Goal: Task Accomplishment & Management: Complete application form

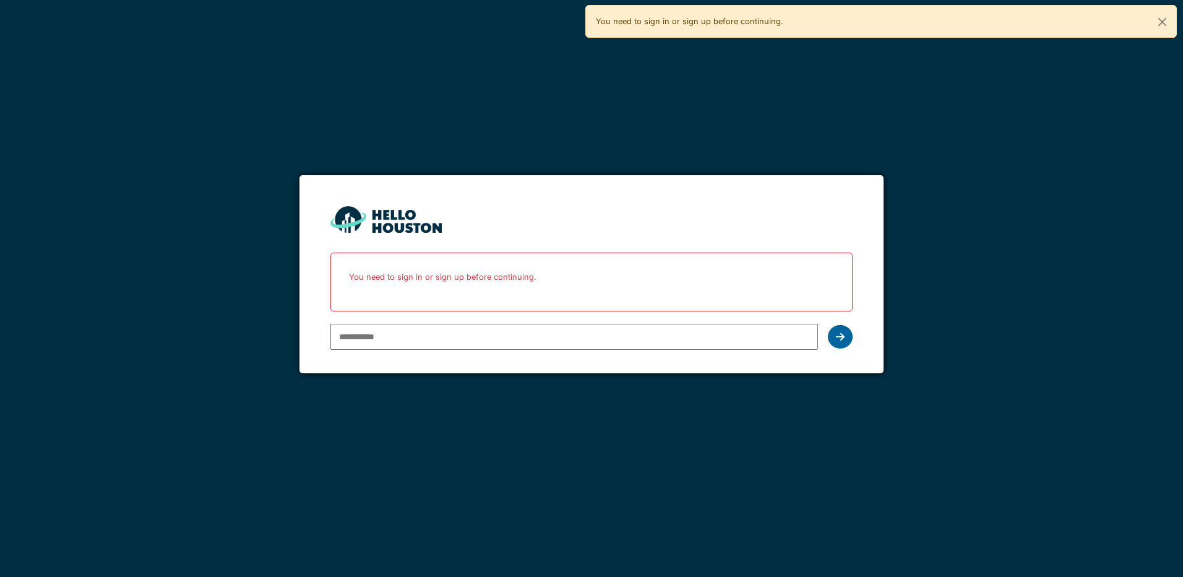
type input "**********"
click at [846, 342] on div at bounding box center [840, 337] width 25 height 24
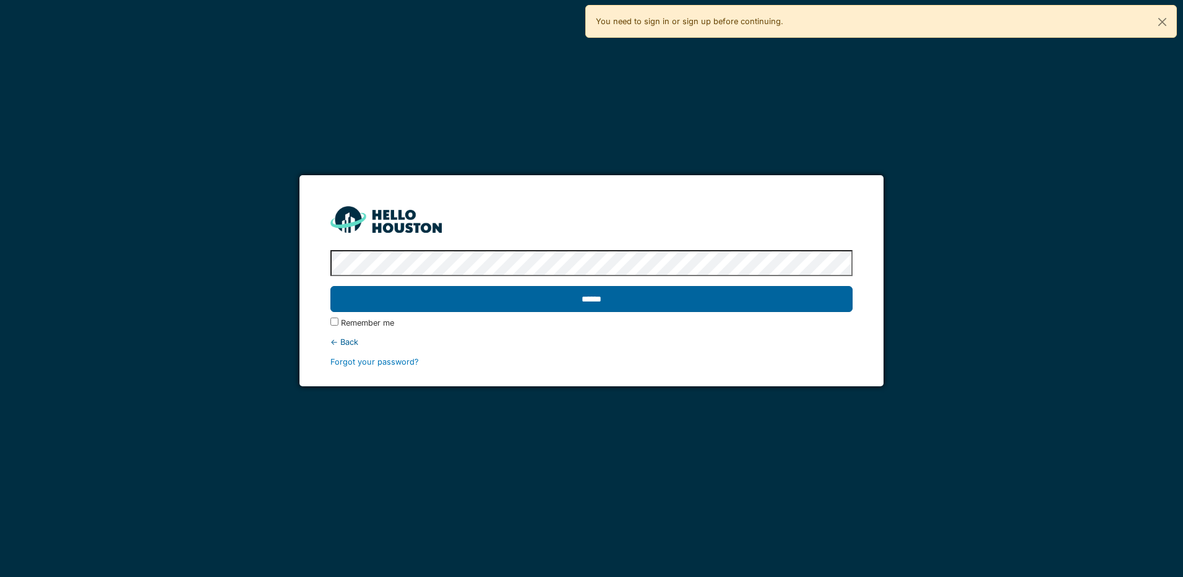
click at [746, 291] on input "******" at bounding box center [591, 299] width 522 height 26
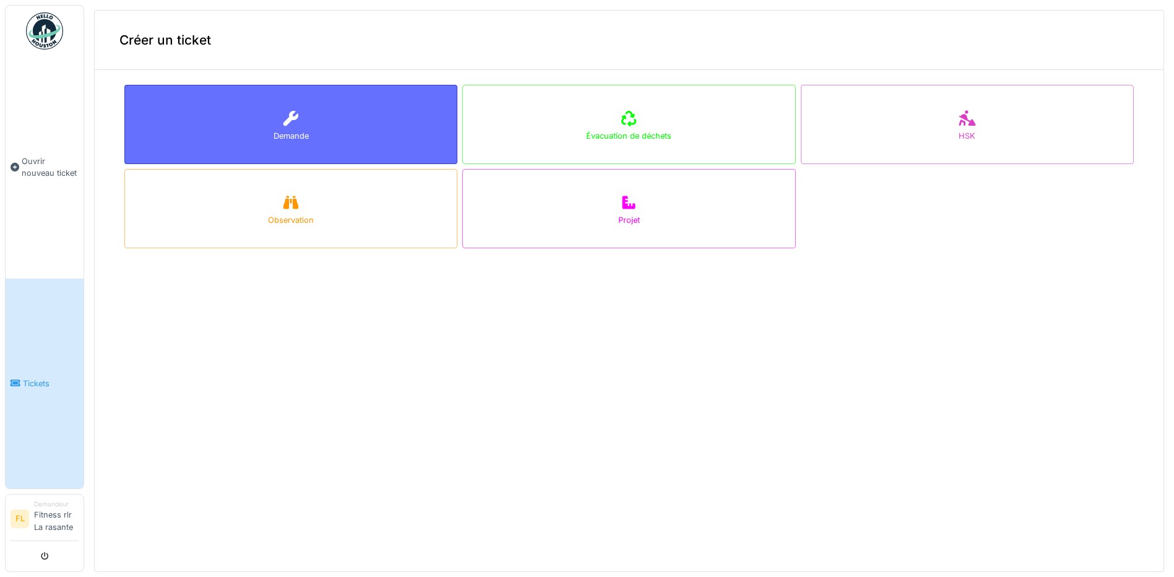
click at [234, 110] on div "Demande" at bounding box center [290, 124] width 333 height 79
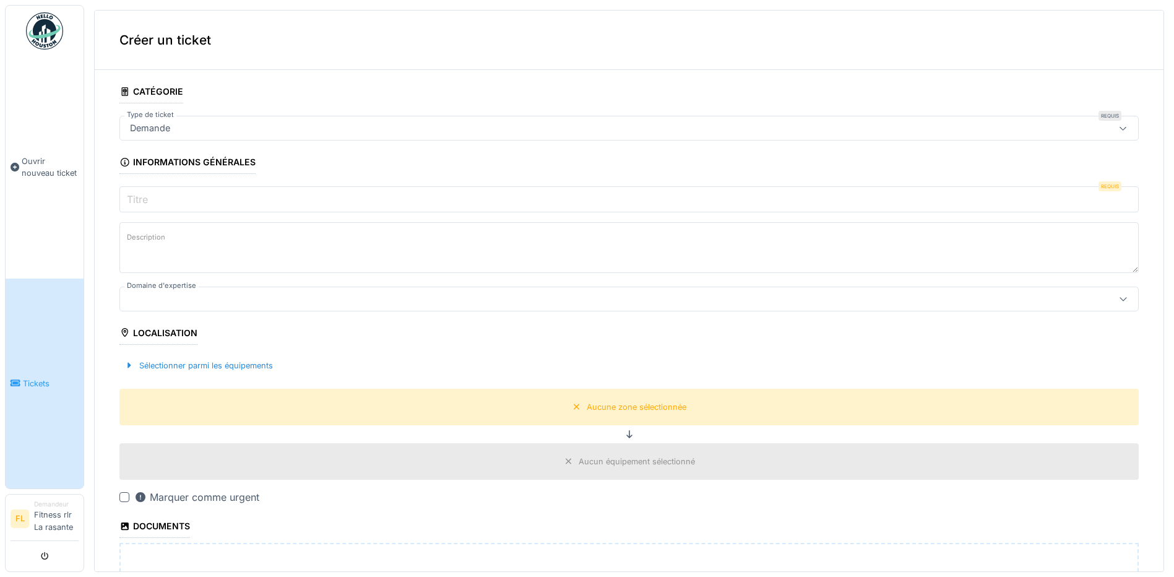
click at [187, 192] on input "Titre" at bounding box center [628, 199] width 1019 height 26
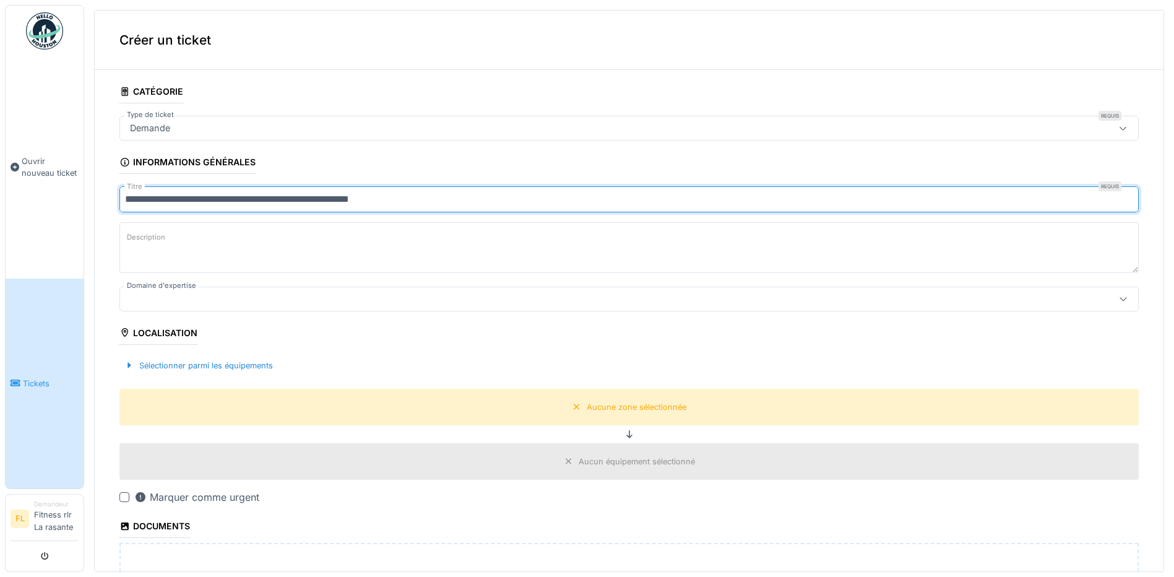
type input "**********"
click at [187, 246] on textarea "Description" at bounding box center [628, 247] width 1019 height 51
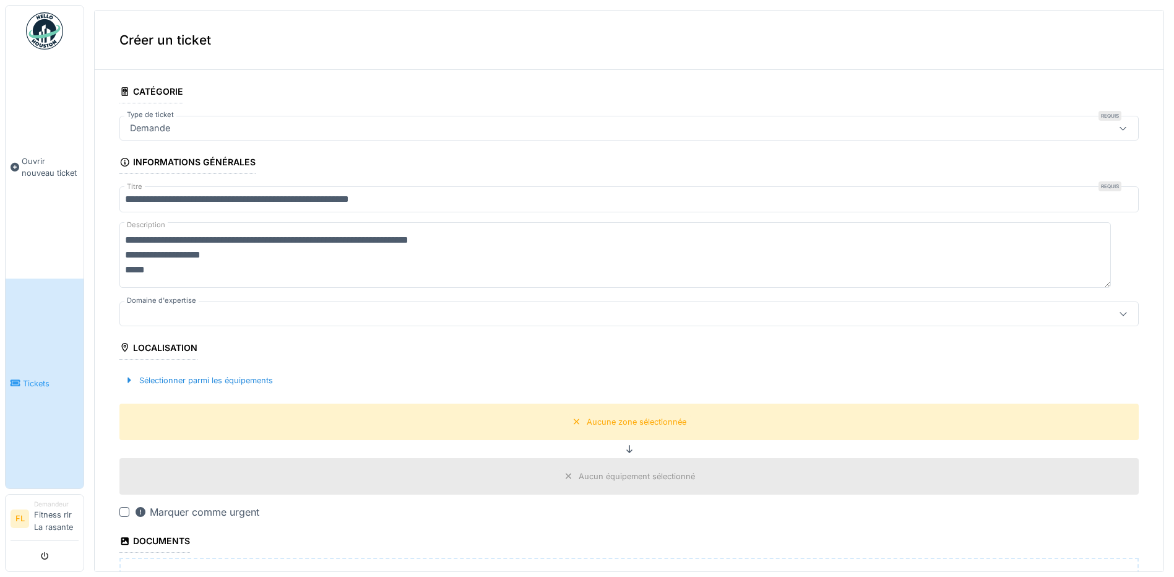
type textarea "**********"
click at [269, 324] on div at bounding box center [628, 313] width 1019 height 25
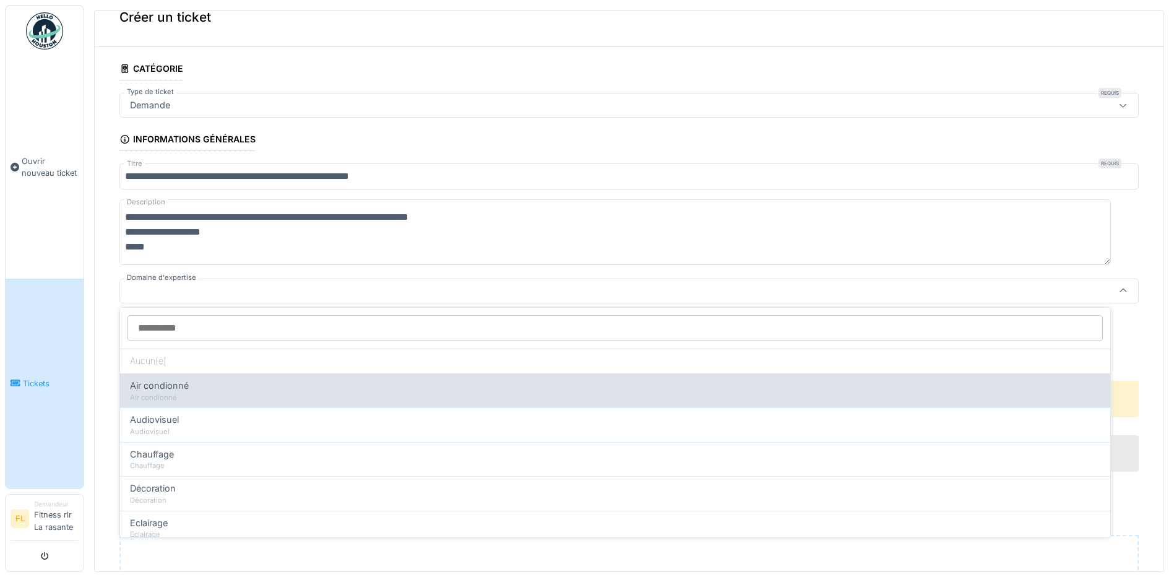
click at [225, 387] on div "Air condionné" at bounding box center [615, 386] width 970 height 14
type input "****"
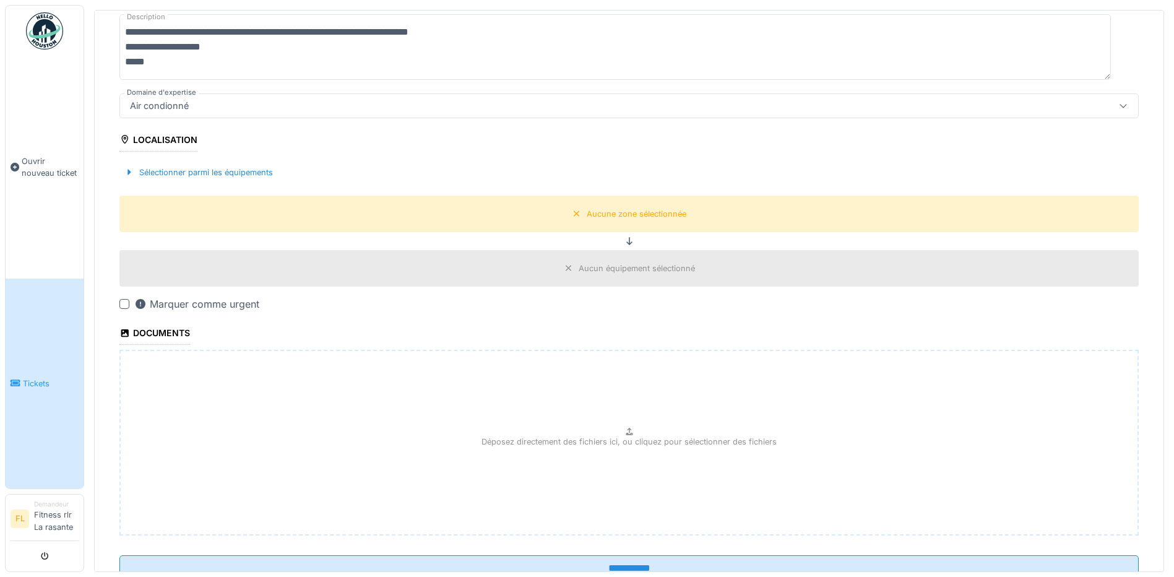
scroll to position [209, 0]
click at [191, 298] on div "Marquer comme urgent" at bounding box center [196, 303] width 125 height 15
click at [236, 173] on div "Sélectionner parmi les équipements" at bounding box center [198, 171] width 158 height 17
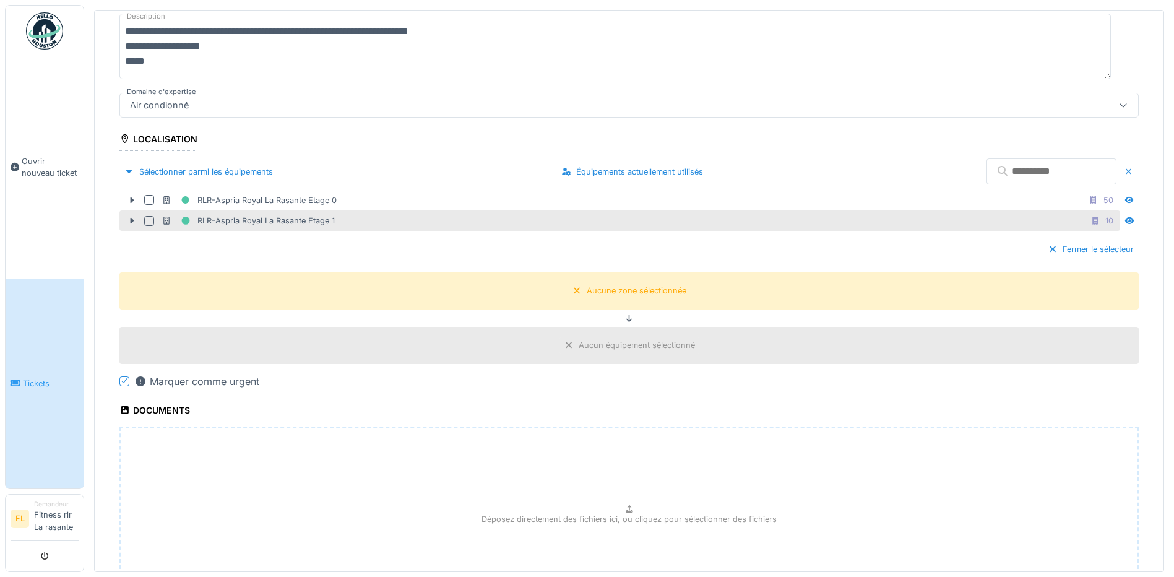
click at [287, 213] on div "RLR-Aspria Royal La Rasante Etage 1" at bounding box center [247, 220] width 173 height 15
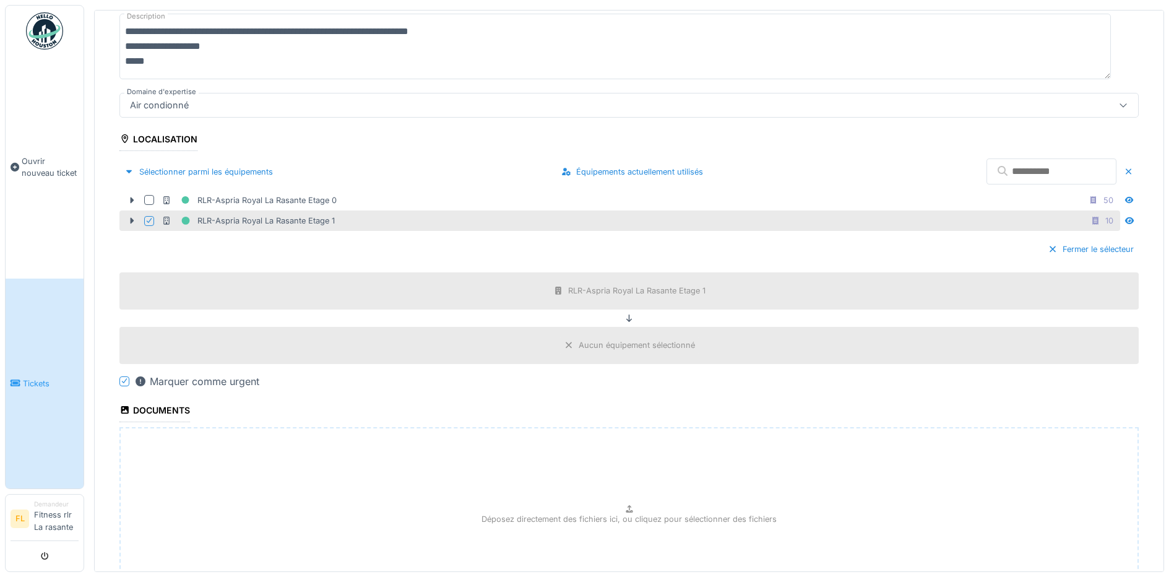
click at [986, 171] on input "text" at bounding box center [1051, 171] width 130 height 26
type input "*******"
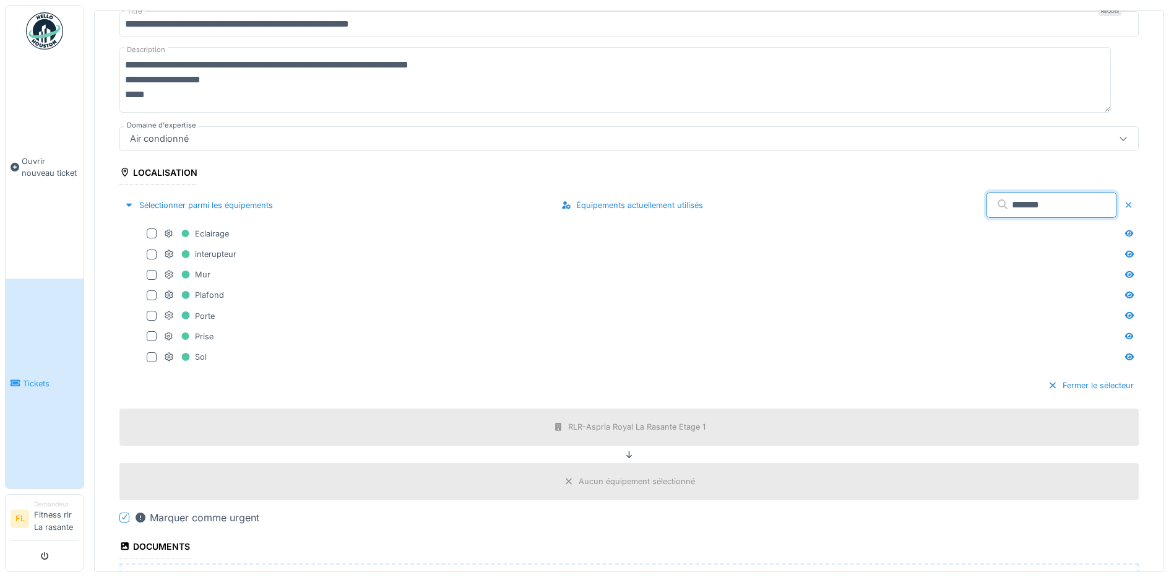
scroll to position [147, 0]
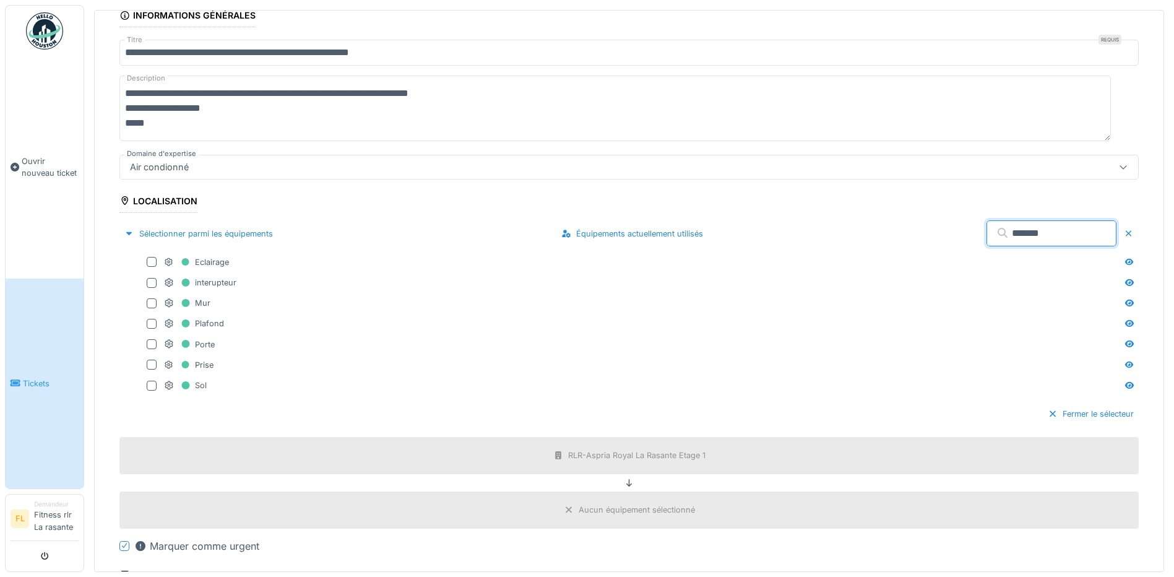
drag, startPoint x: 1002, startPoint y: 225, endPoint x: 409, endPoint y: 175, distance: 595.4
click at [416, 178] on fieldset "**********" at bounding box center [628, 382] width 1019 height 899
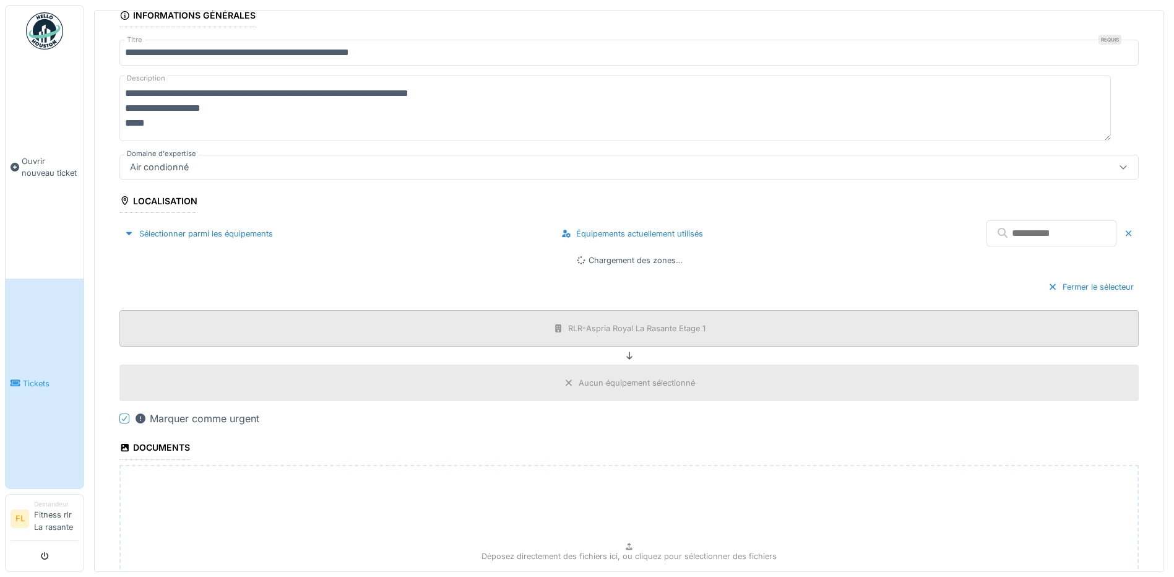
click at [645, 333] on div "RLR-Aspria Royal La Rasante Etage 1" at bounding box center [629, 327] width 161 height 15
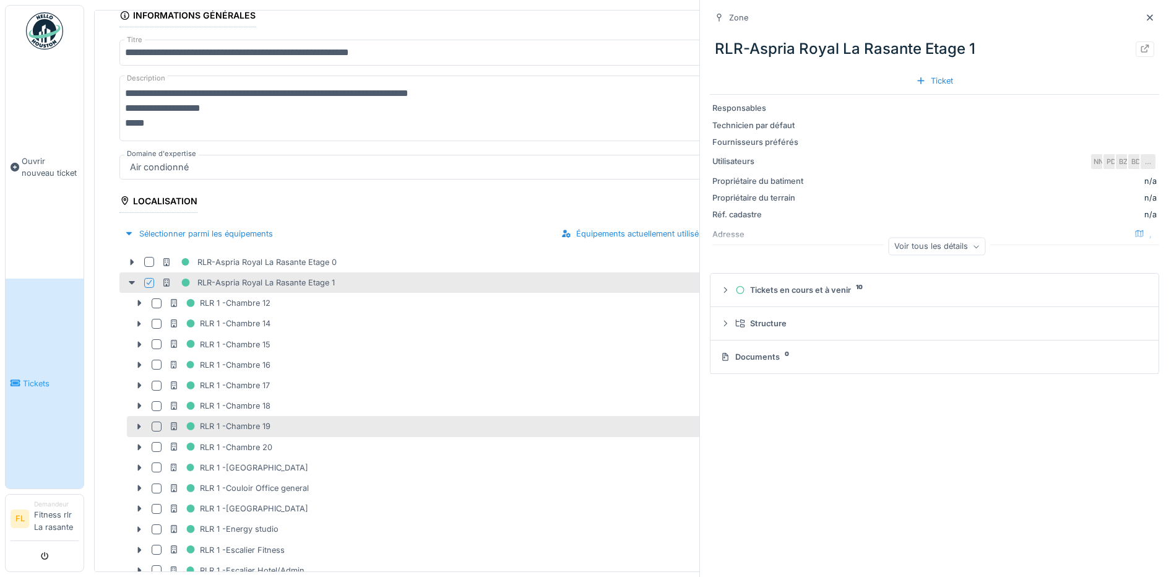
click at [604, 428] on div "RLR 1 -Chambre 19 1" at bounding box center [643, 425] width 948 height 15
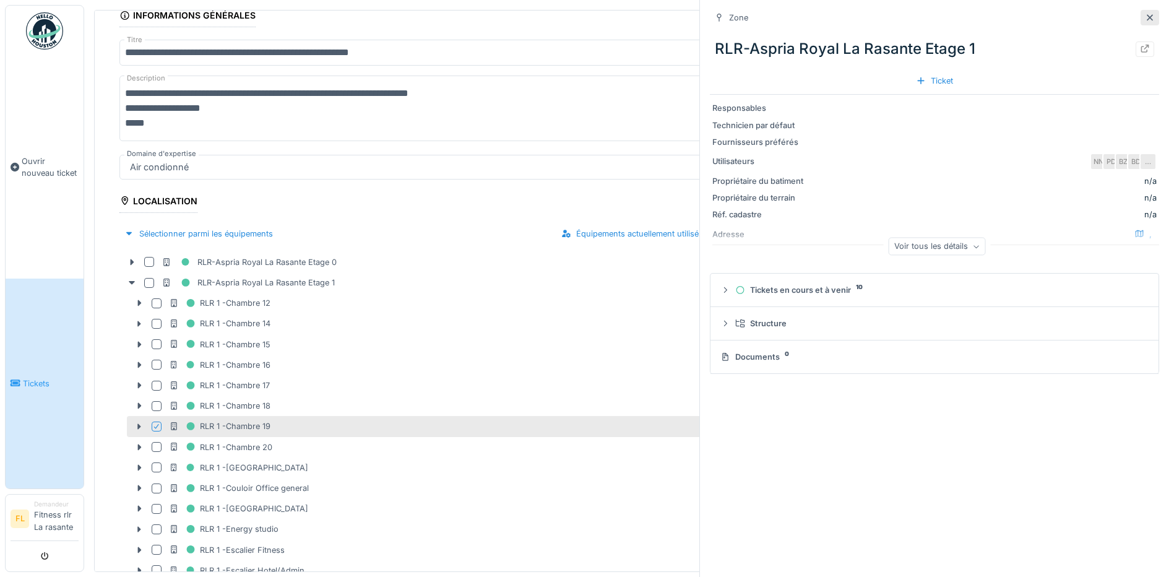
click at [1146, 14] on div at bounding box center [1149, 17] width 19 height 15
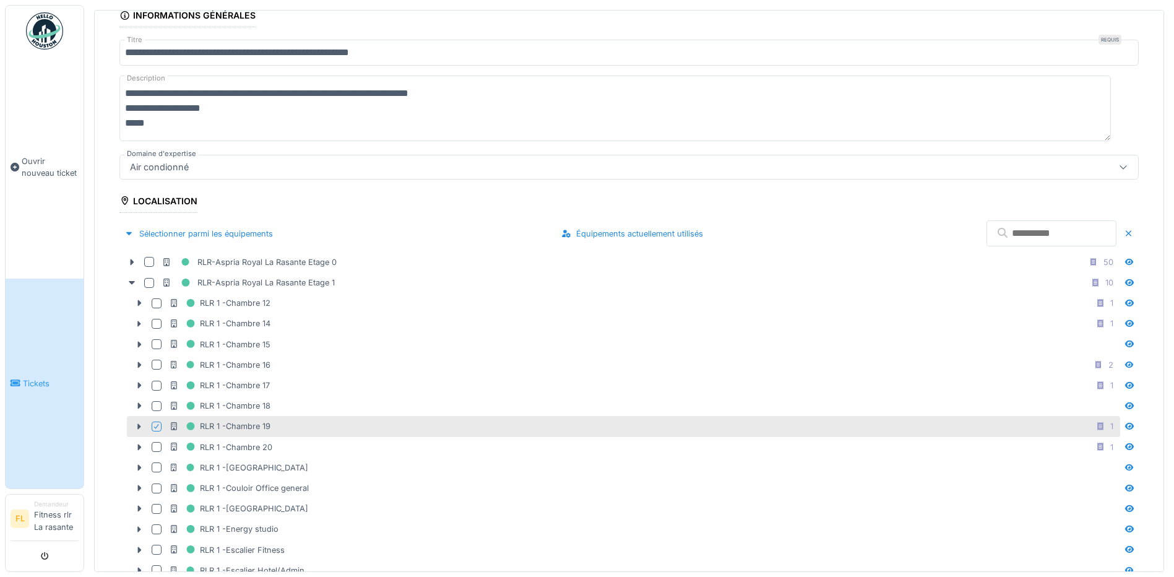
click at [1021, 236] on input "text" at bounding box center [1051, 233] width 130 height 26
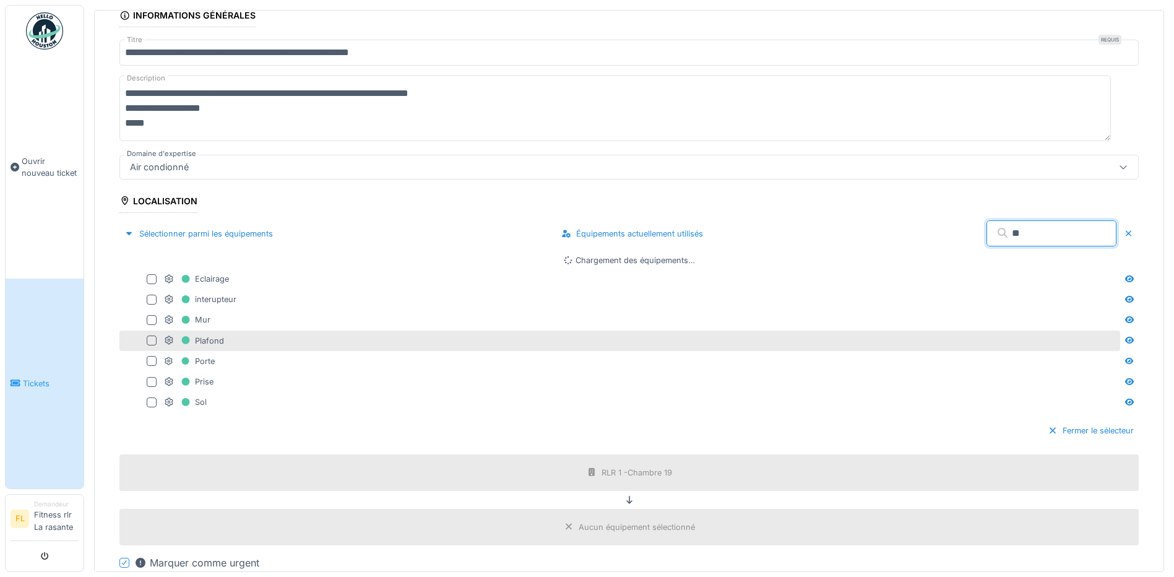
type input "*"
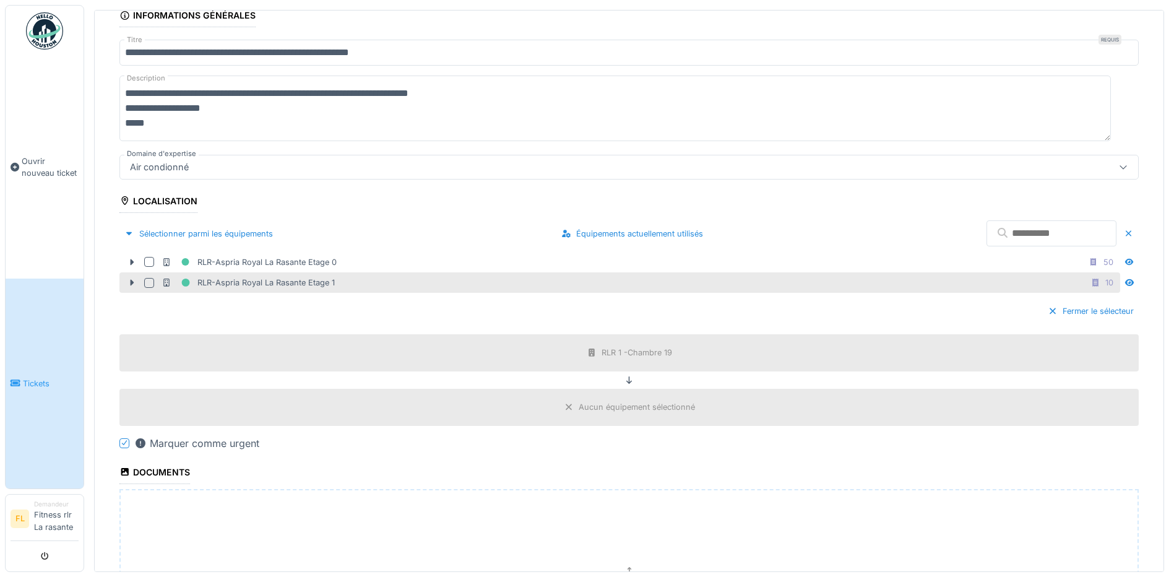
click at [151, 278] on div at bounding box center [149, 283] width 10 height 10
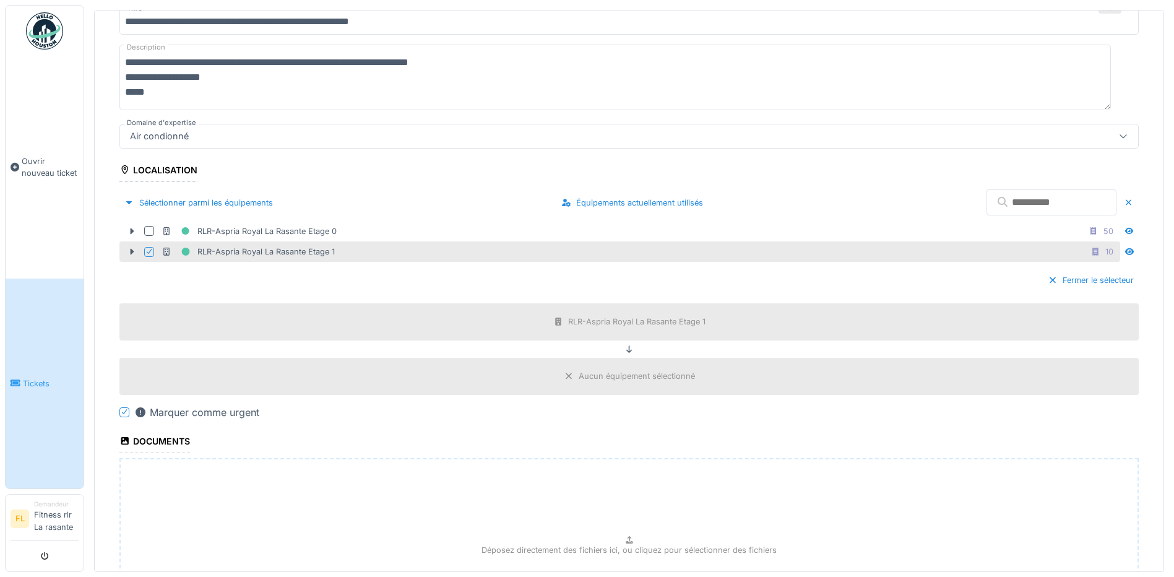
scroll to position [209, 0]
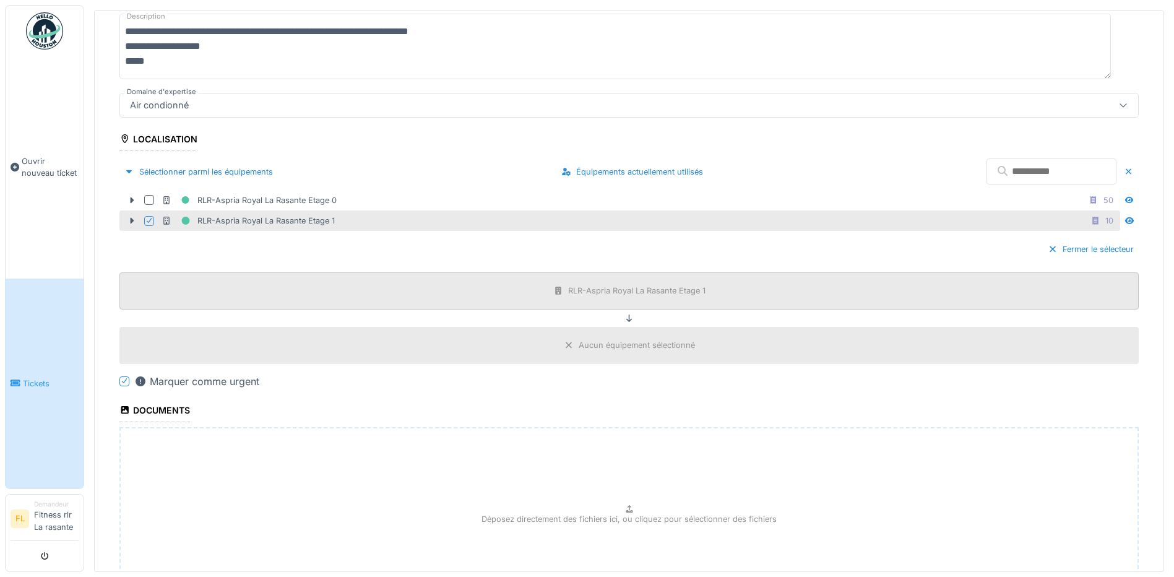
click at [615, 285] on div "RLR-Aspria Royal La Rasante Etage 1" at bounding box center [636, 291] width 137 height 12
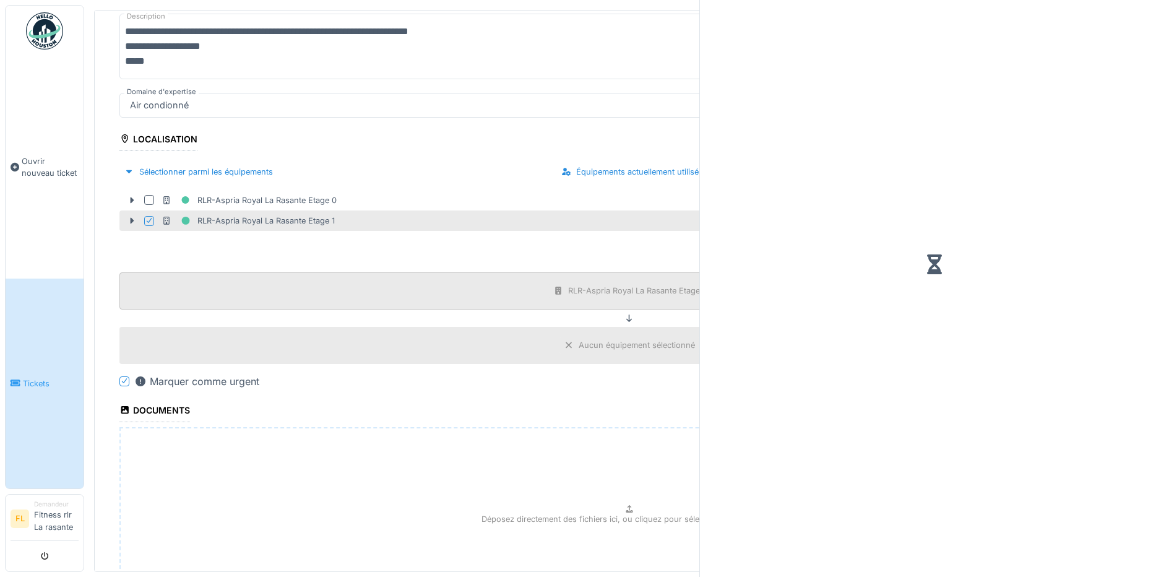
click at [640, 291] on div "RLR-Aspria Royal La Rasante Etage 1" at bounding box center [636, 291] width 137 height 12
click at [634, 331] on div "Aucun équipement sélectionné" at bounding box center [628, 345] width 1019 height 37
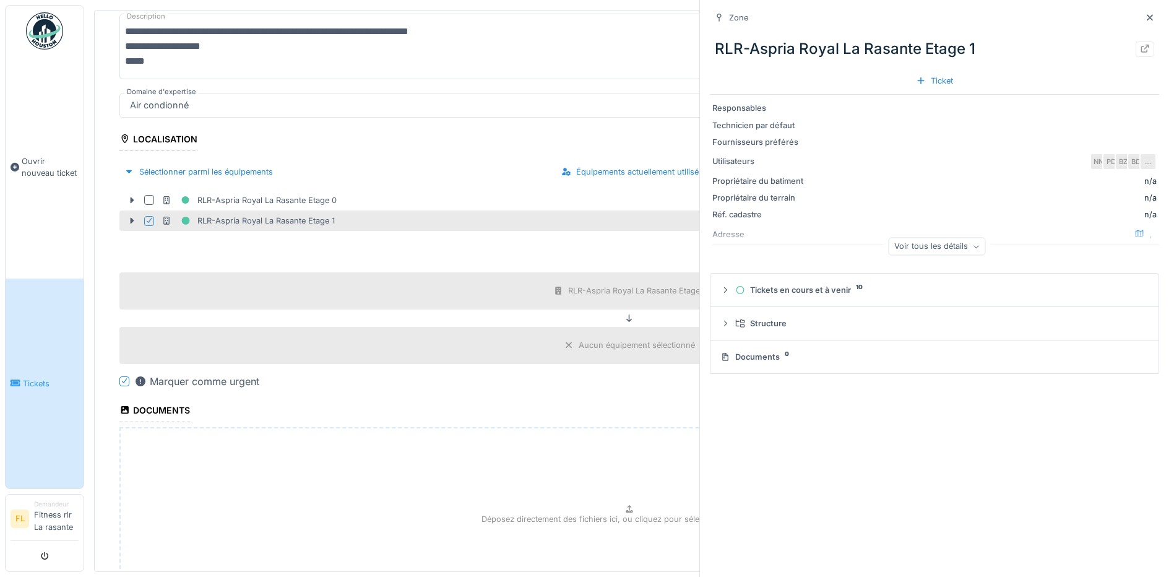
click at [628, 341] on div "Aucun équipement sélectionné" at bounding box center [636, 345] width 116 height 12
click at [1145, 18] on icon at bounding box center [1150, 18] width 10 height 8
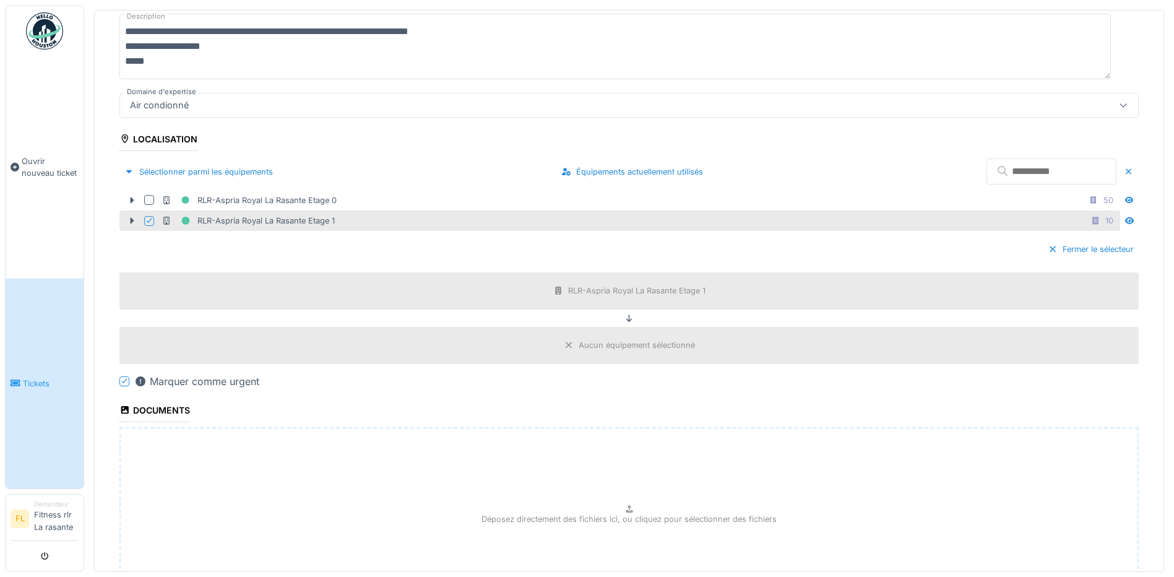
click at [639, 342] on div "Aucun équipement sélectionné" at bounding box center [636, 345] width 116 height 12
click at [641, 345] on div "Aucun équipement sélectionné" at bounding box center [636, 345] width 116 height 12
click at [1017, 164] on input "text" at bounding box center [1051, 171] width 130 height 26
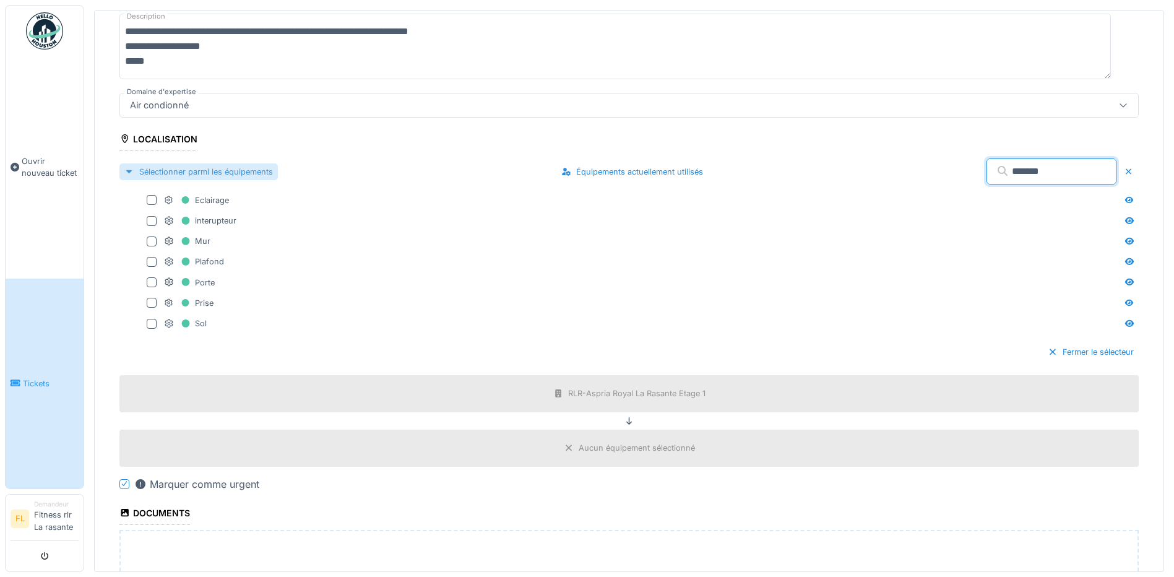
type input "*******"
click at [137, 170] on div "Sélectionner parmi les équipements" at bounding box center [198, 171] width 158 height 17
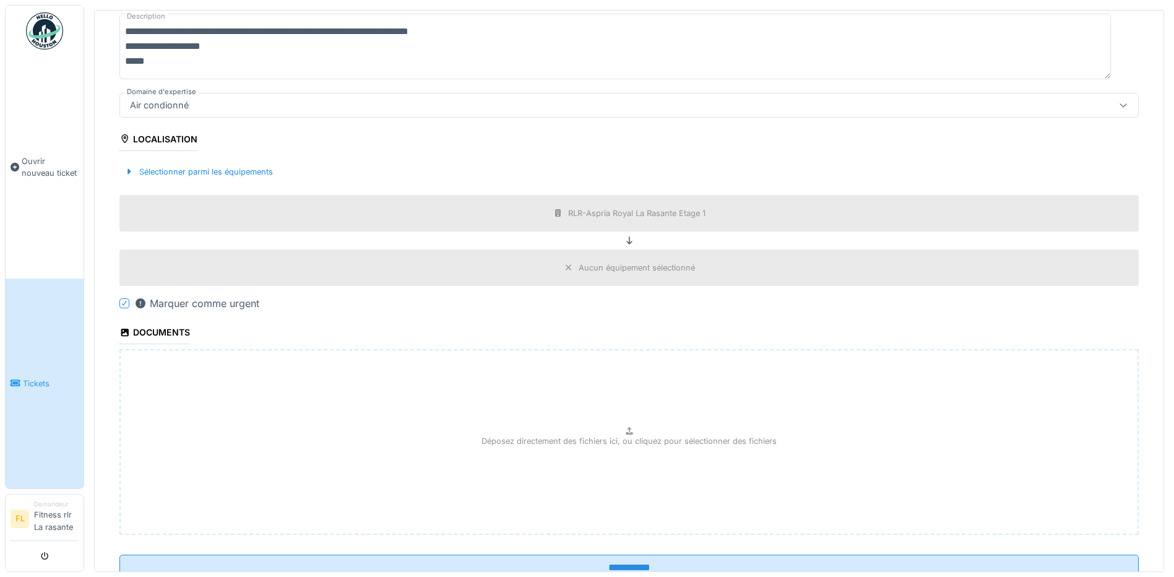
click at [153, 130] on div "Localisation" at bounding box center [158, 140] width 78 height 21
click at [155, 135] on div "Localisation" at bounding box center [158, 140] width 78 height 21
click at [205, 168] on div "Sélectionner parmi les équipements" at bounding box center [198, 171] width 158 height 17
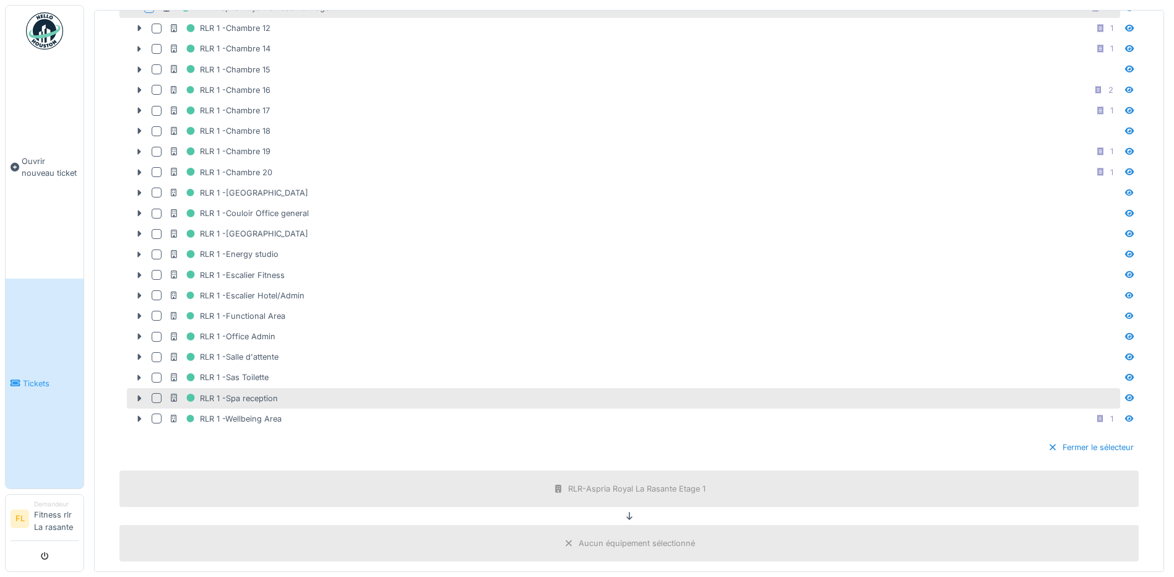
scroll to position [456, 0]
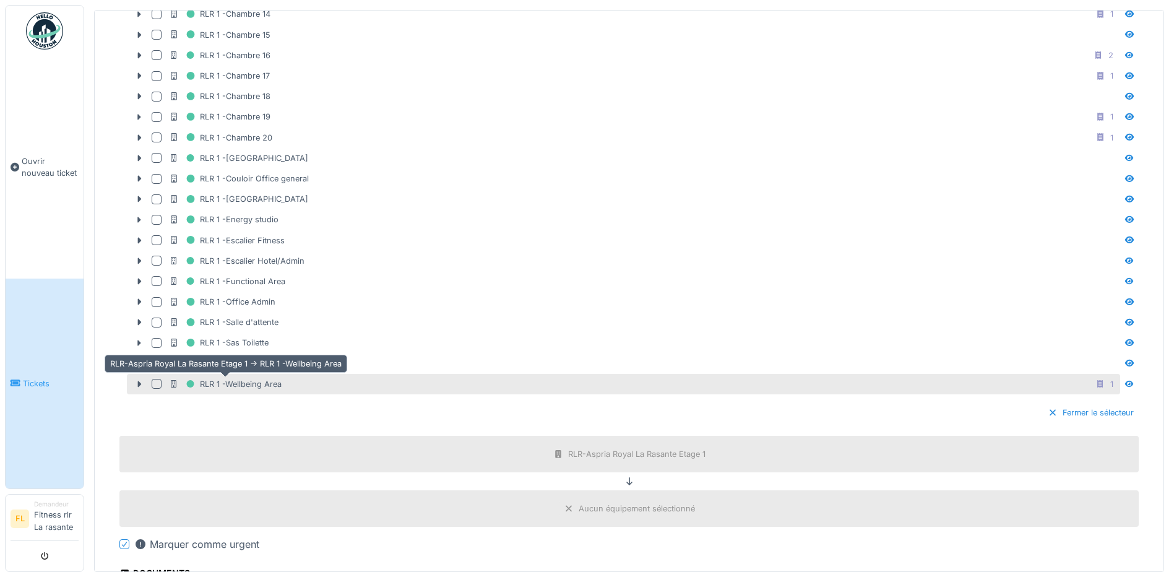
click at [280, 378] on div "RLR 1 -Wellbeing Area" at bounding box center [225, 383] width 113 height 15
click at [139, 382] on icon at bounding box center [140, 384] width 4 height 6
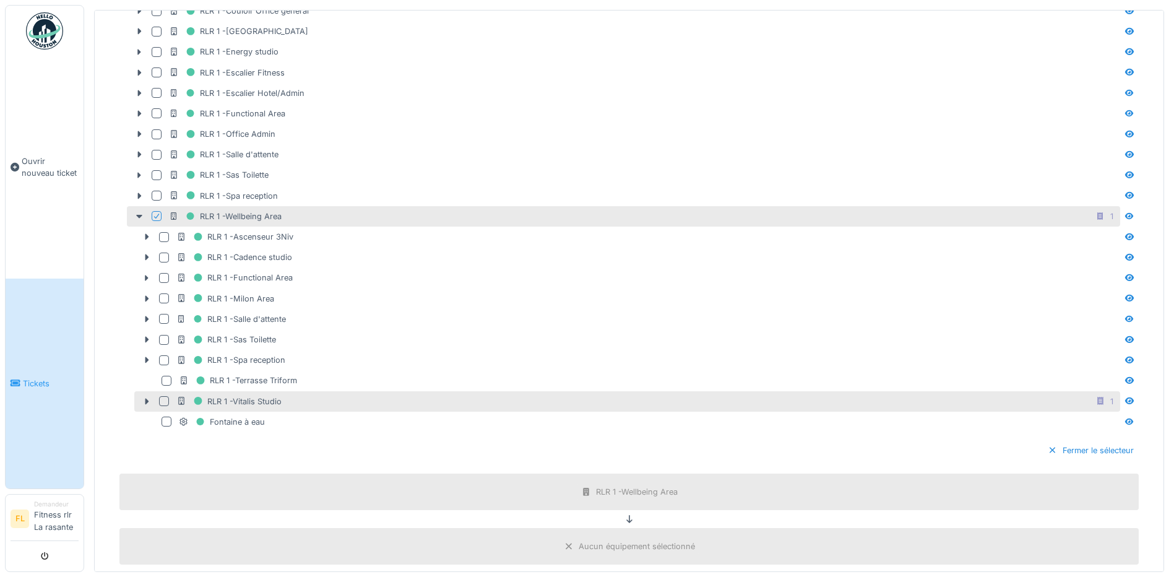
scroll to position [642, 0]
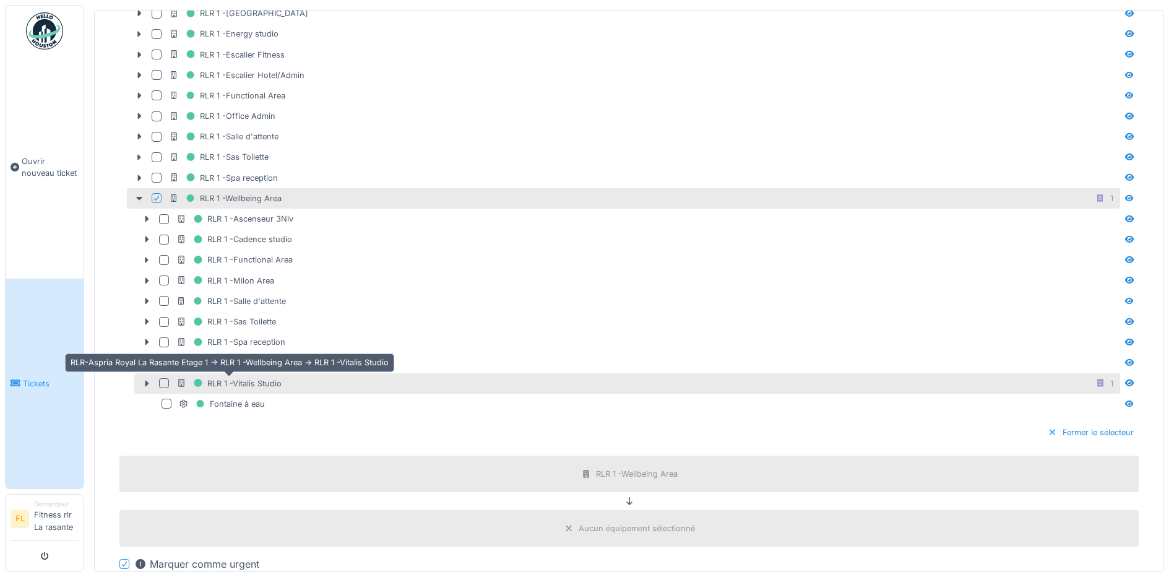
click at [217, 379] on div "RLR 1 -Vitalis Studio" at bounding box center [228, 383] width 105 height 15
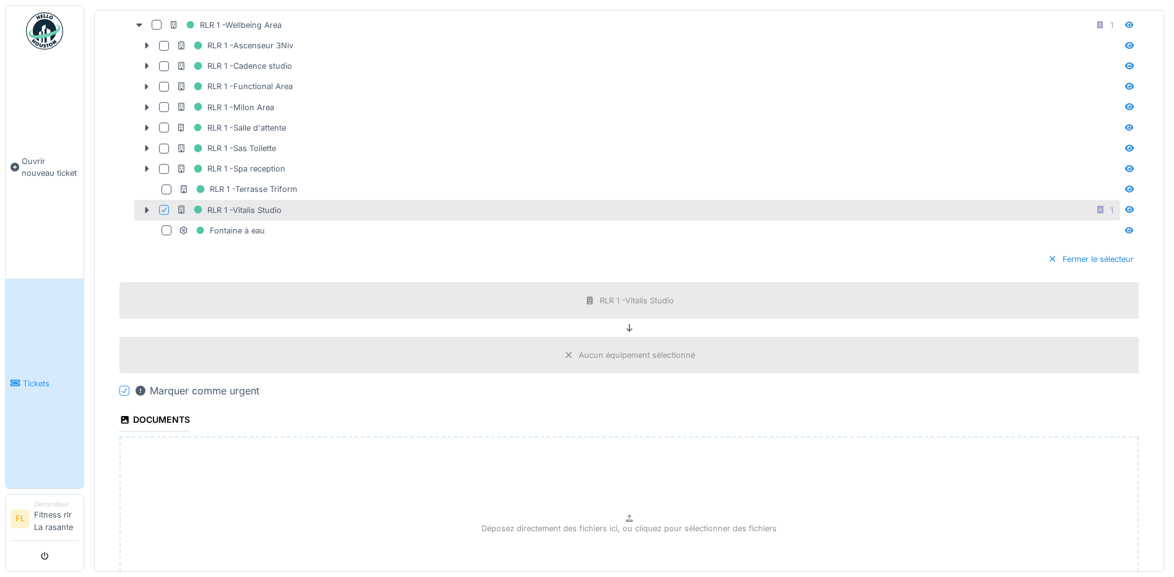
scroll to position [946, 0]
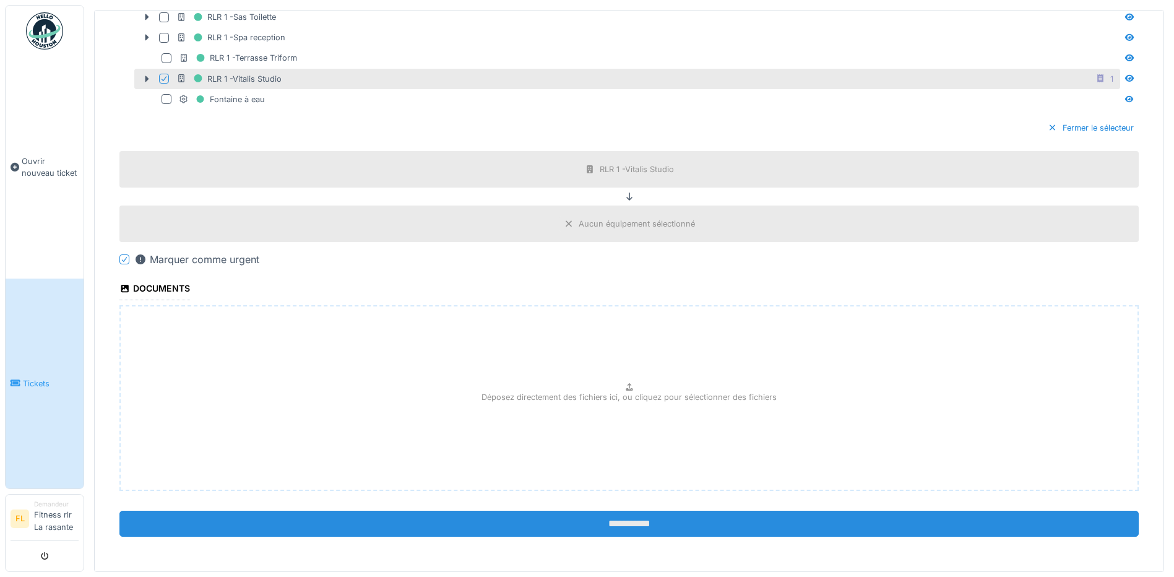
click at [616, 516] on input "**********" at bounding box center [628, 523] width 1019 height 26
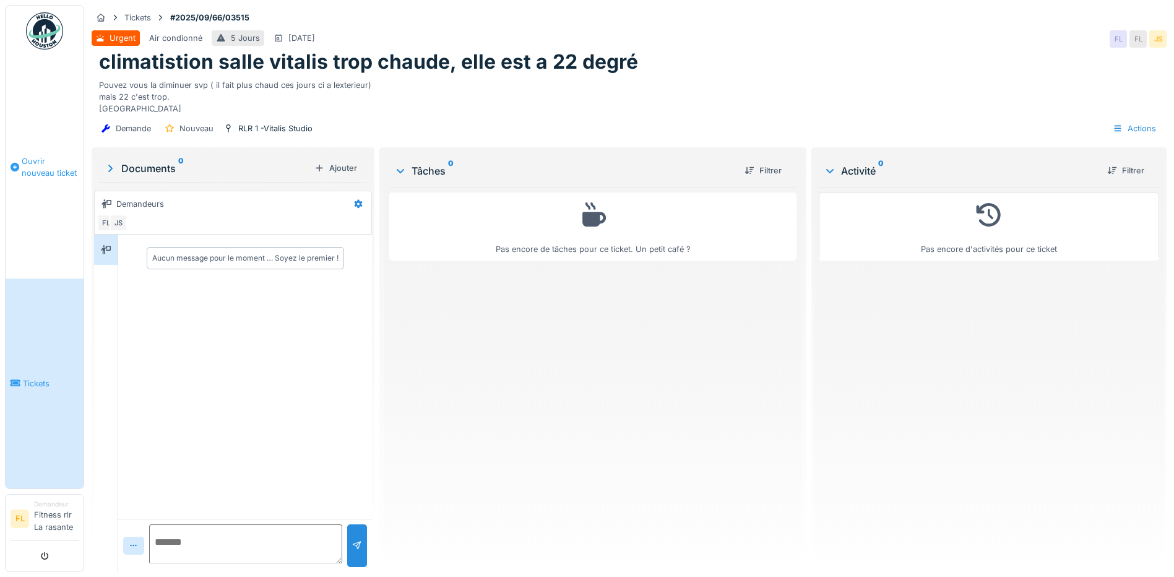
click at [38, 189] on link "Ouvrir nouveau ticket" at bounding box center [45, 167] width 78 height 222
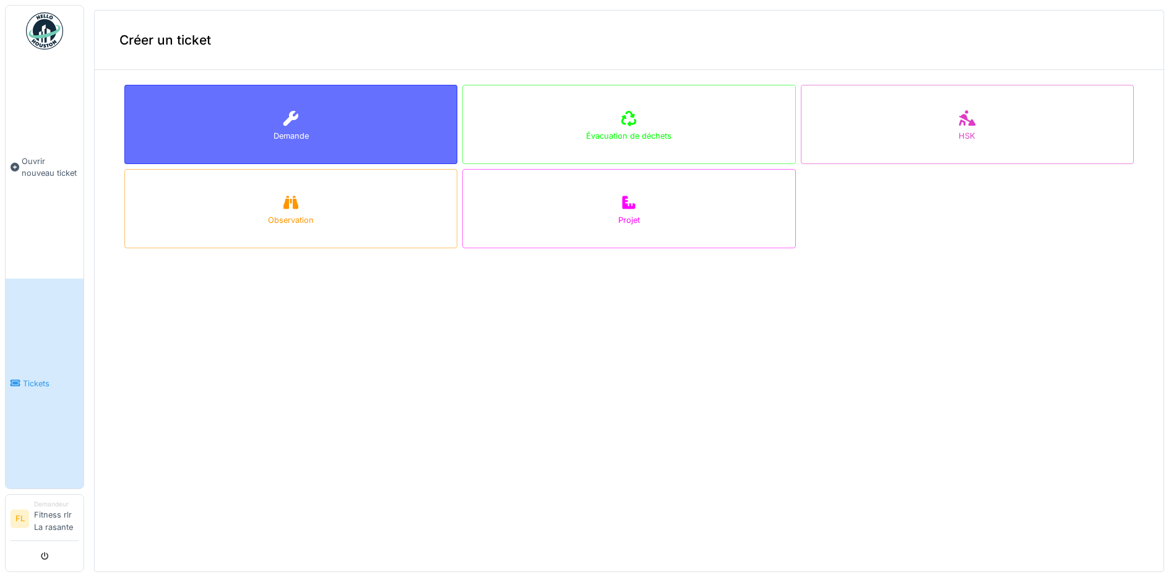
click at [349, 134] on div "Demande" at bounding box center [290, 124] width 333 height 79
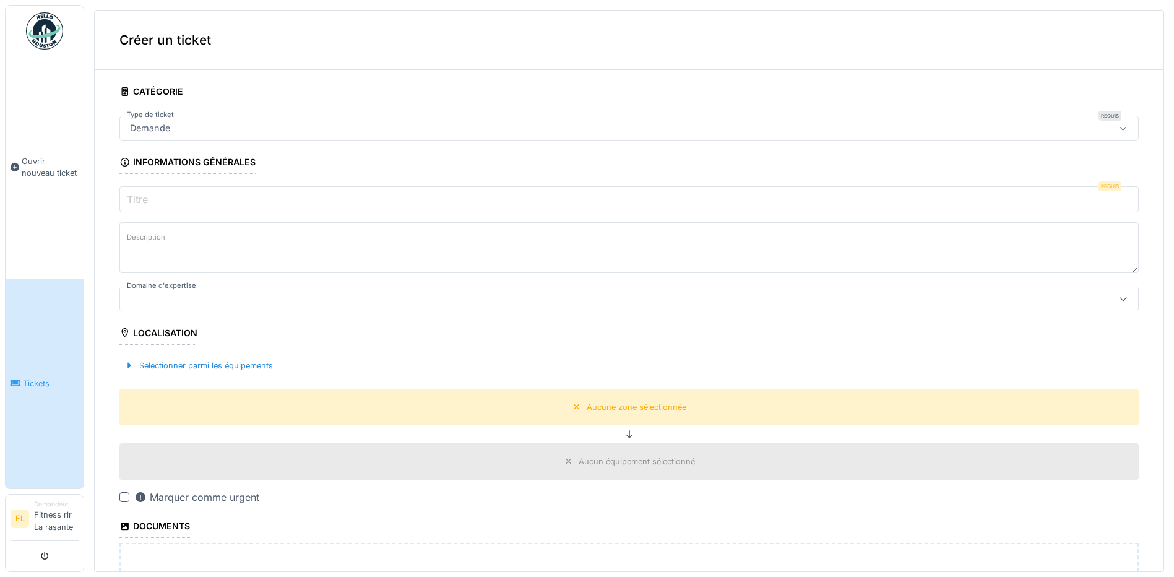
click at [217, 192] on input "Titre" at bounding box center [628, 199] width 1019 height 26
click at [243, 124] on div "Demande" at bounding box center [573, 128] width 897 height 14
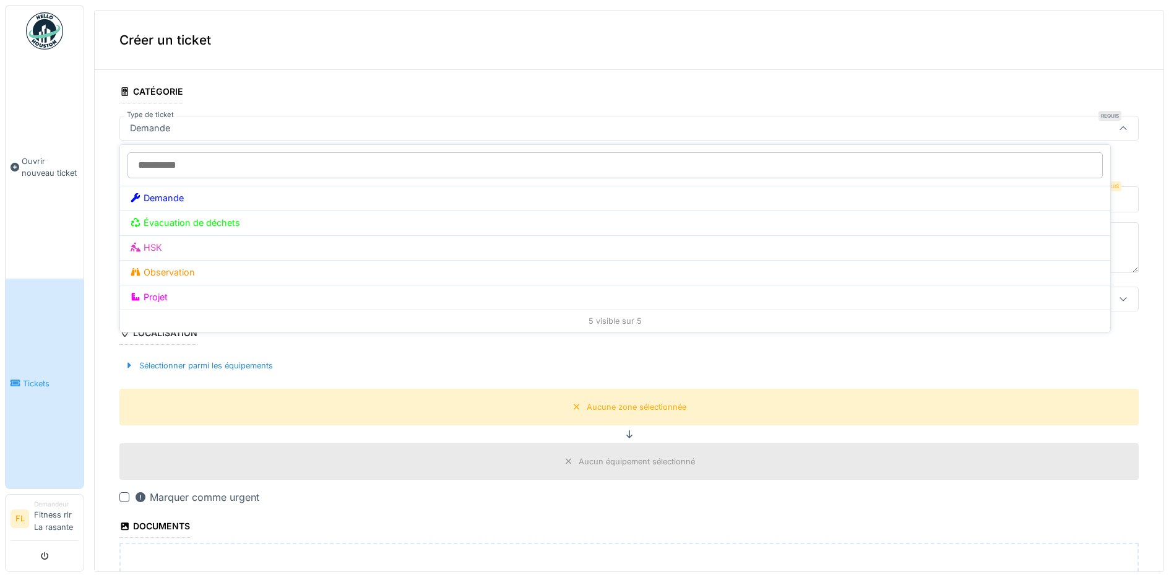
click at [204, 161] on input "Type de ticket" at bounding box center [614, 165] width 975 height 26
click at [111, 204] on div "**********" at bounding box center [629, 444] width 1068 height 729
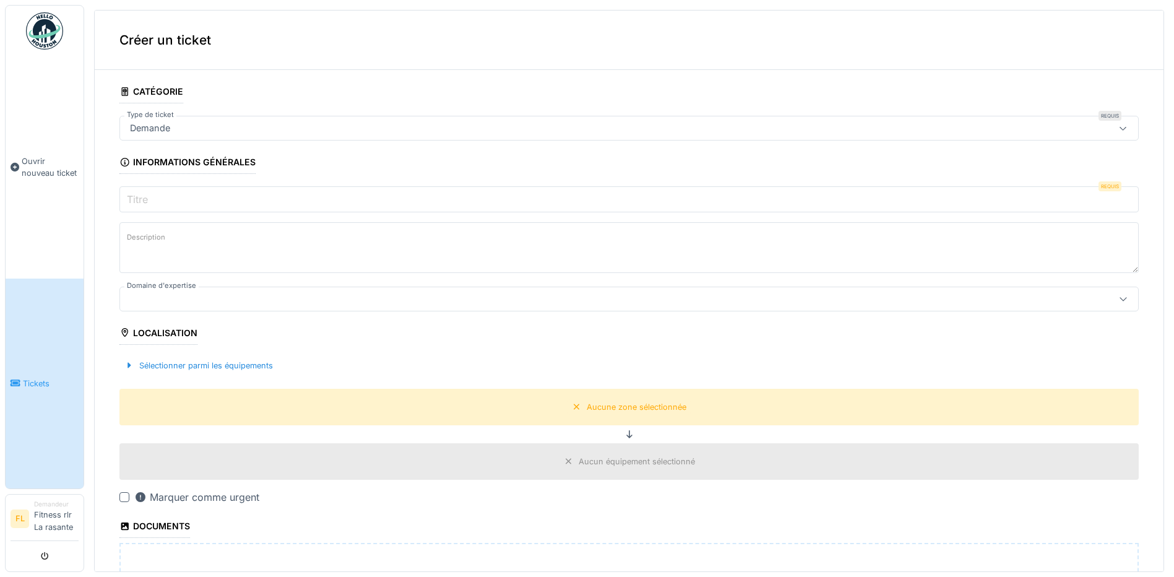
click at [160, 204] on input "Titre" at bounding box center [628, 199] width 1019 height 26
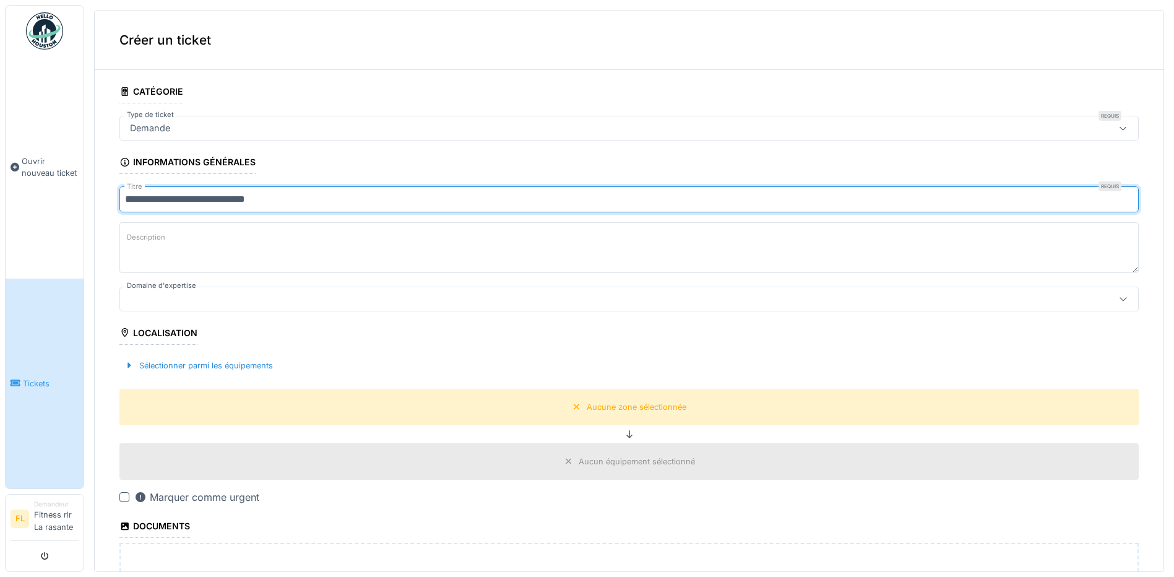
type input "**********"
click at [147, 243] on label "Description" at bounding box center [145, 237] width 43 height 15
click at [147, 243] on textarea "Description" at bounding box center [628, 247] width 1019 height 51
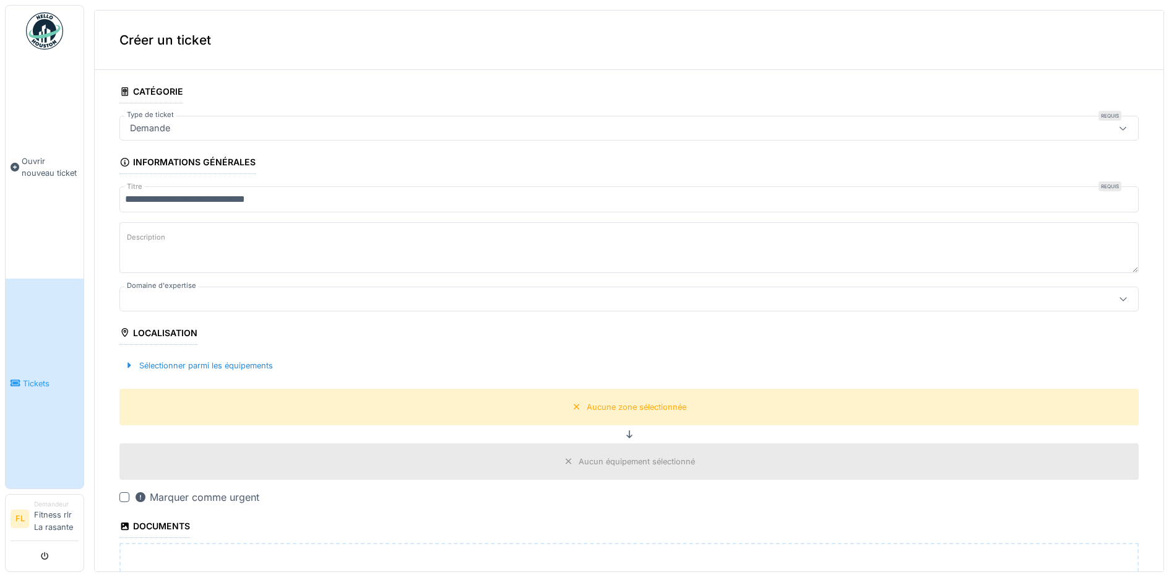
click at [164, 301] on div at bounding box center [573, 299] width 897 height 14
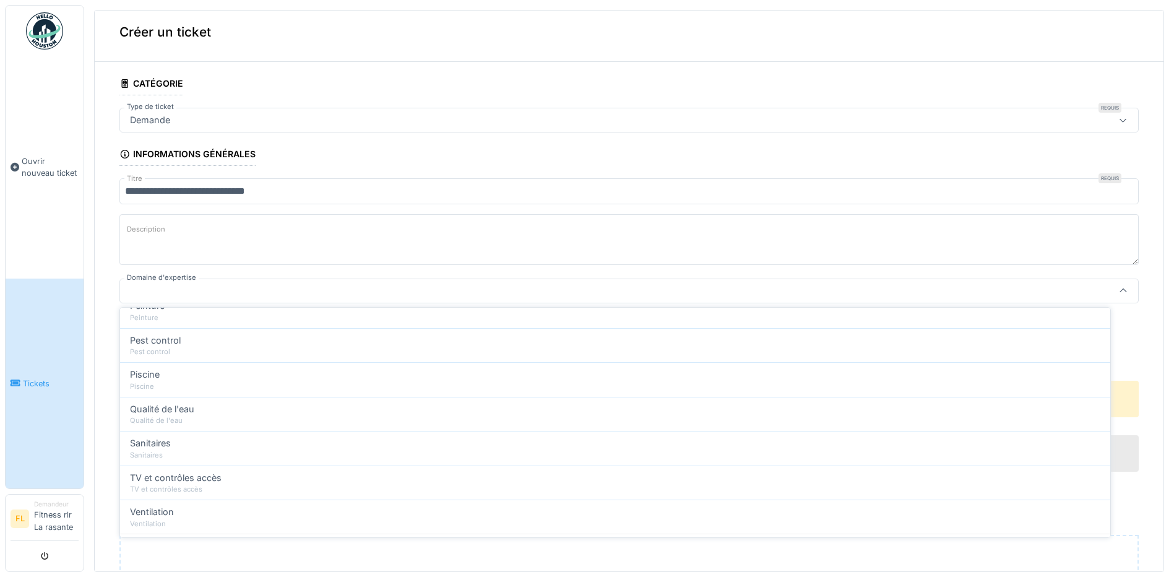
scroll to position [476, 0]
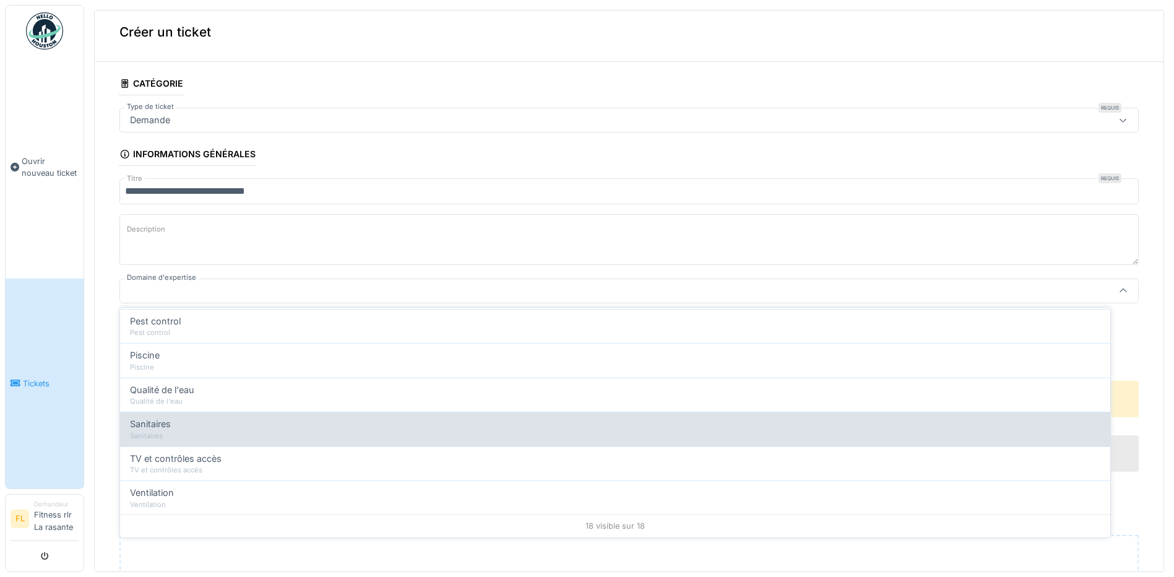
click at [205, 431] on div "Sanitaires" at bounding box center [615, 436] width 970 height 11
type input "****"
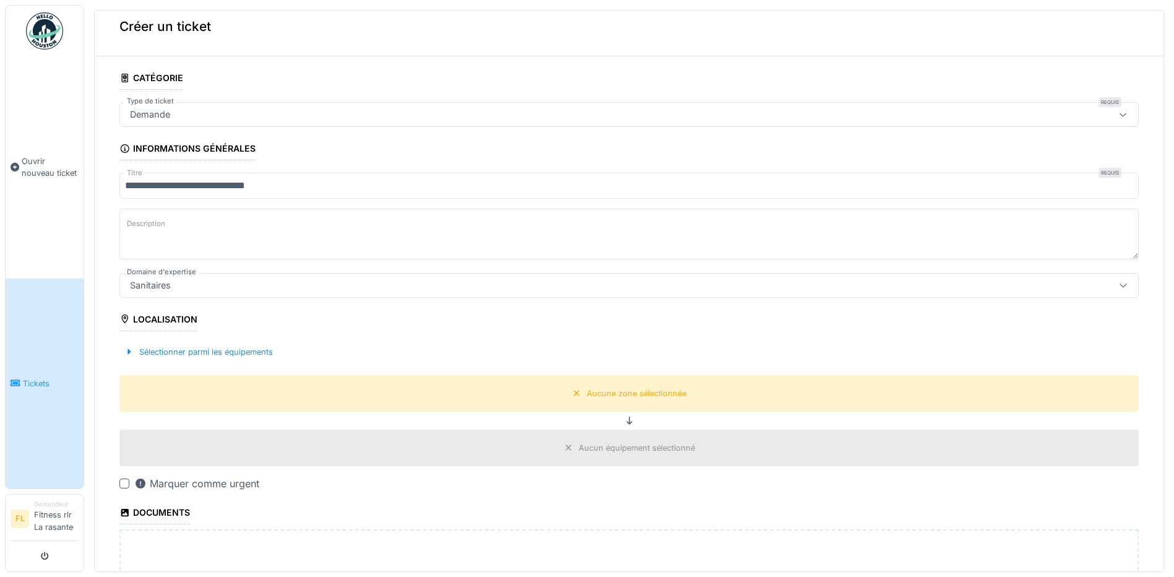
scroll to position [0, 0]
